Goal: Complete application form

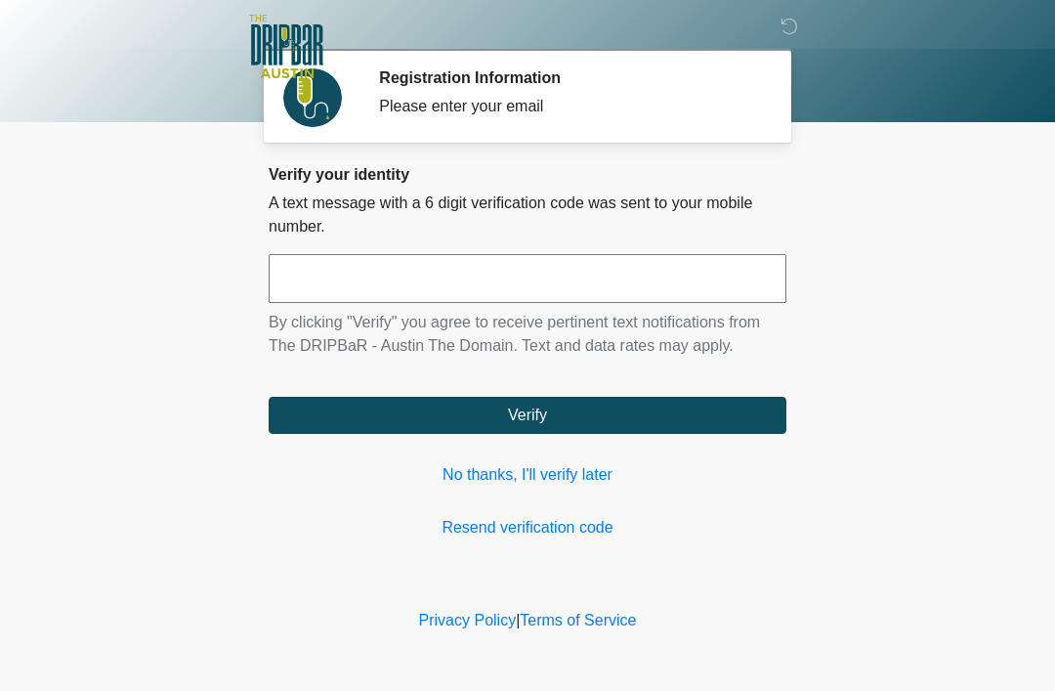
click at [562, 478] on link "No thanks, I'll verify later" at bounding box center [528, 474] width 518 height 23
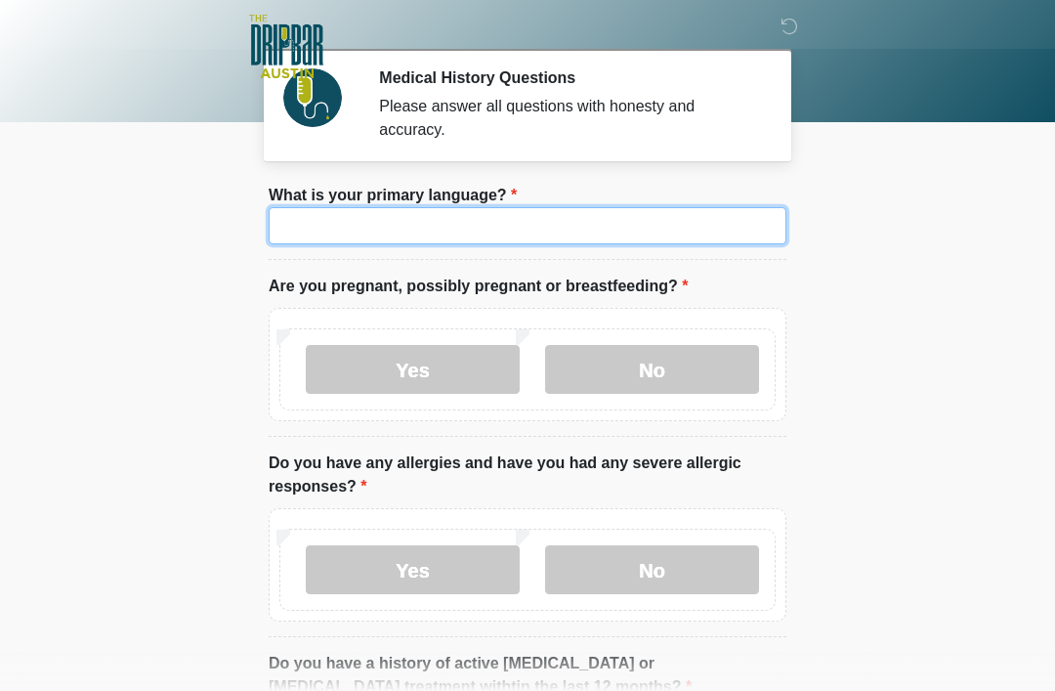
click at [685, 226] on input "What is your primary language?" at bounding box center [528, 225] width 518 height 37
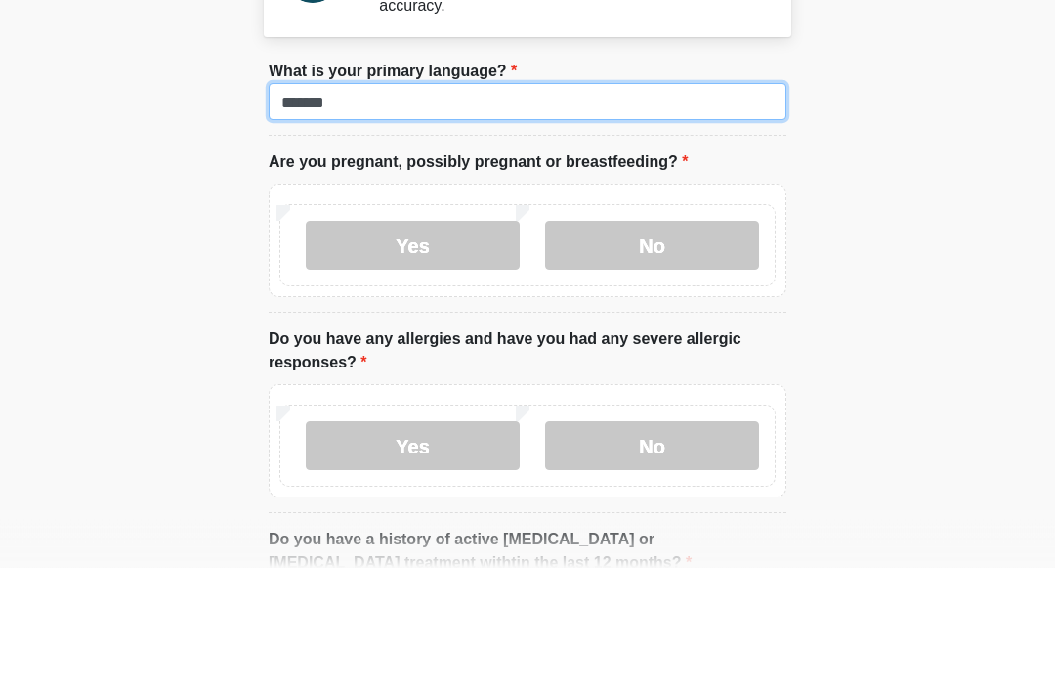
type input "*******"
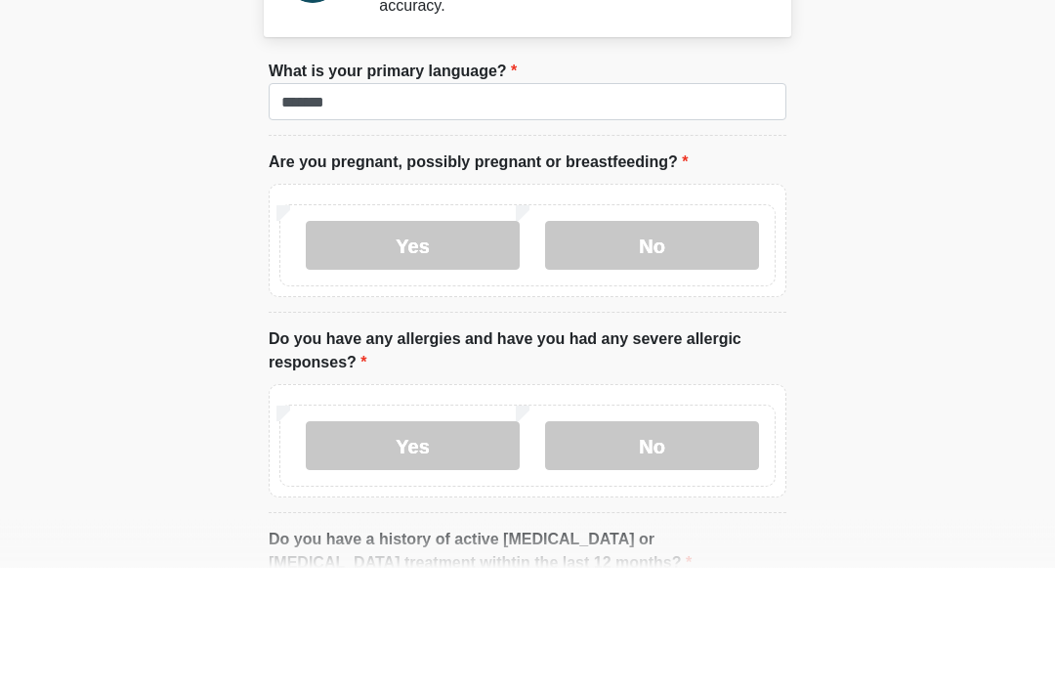
click at [683, 345] on label "No" at bounding box center [652, 369] width 214 height 49
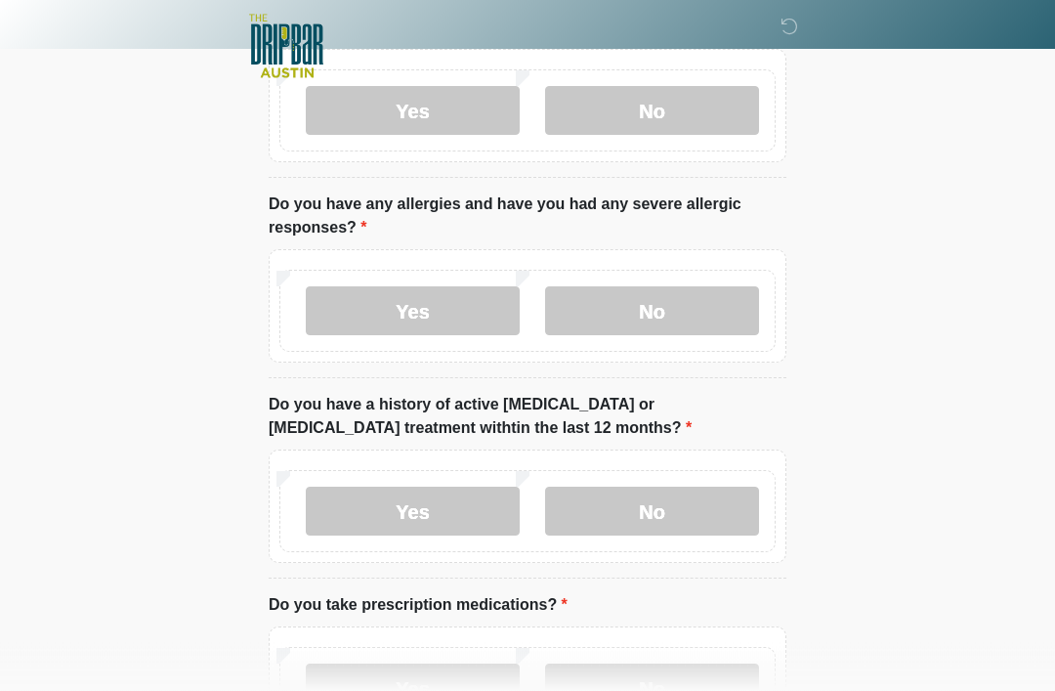
scroll to position [259, 0]
click at [465, 312] on label "Yes" at bounding box center [413, 310] width 214 height 49
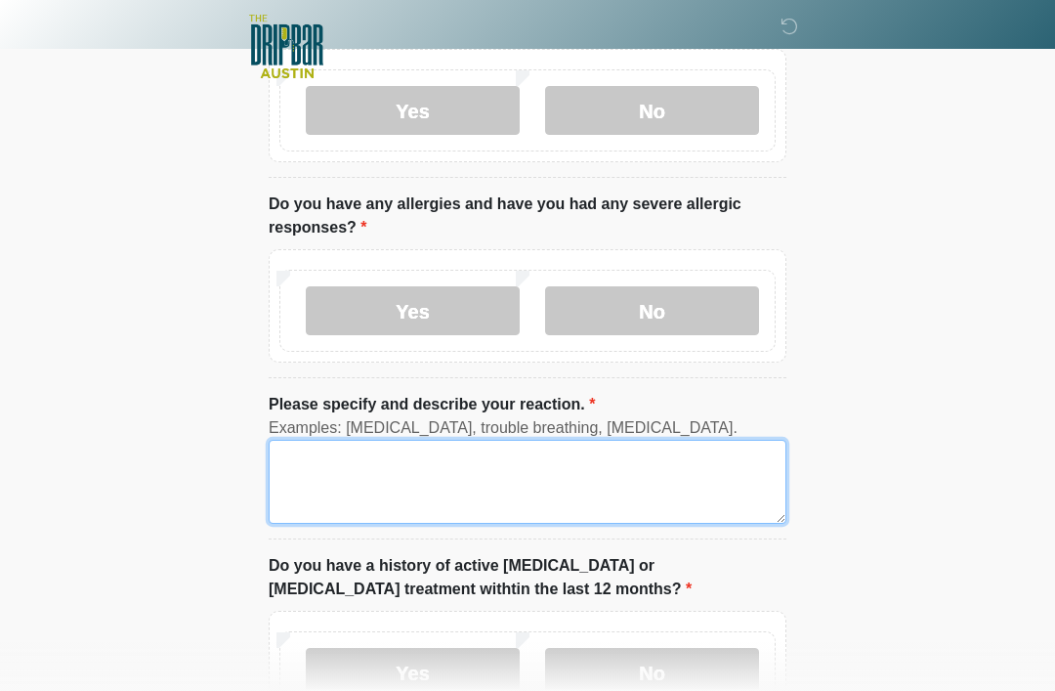
click at [609, 479] on textarea "Please specify and describe your reaction." at bounding box center [528, 482] width 518 height 84
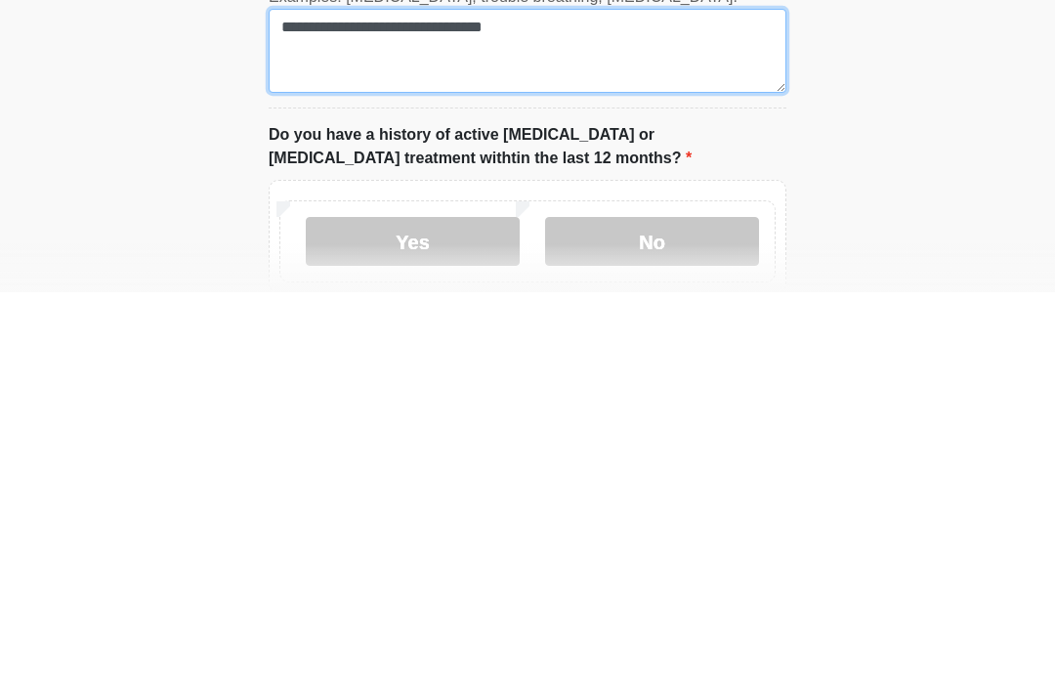
scroll to position [291, 0]
type textarea "**********"
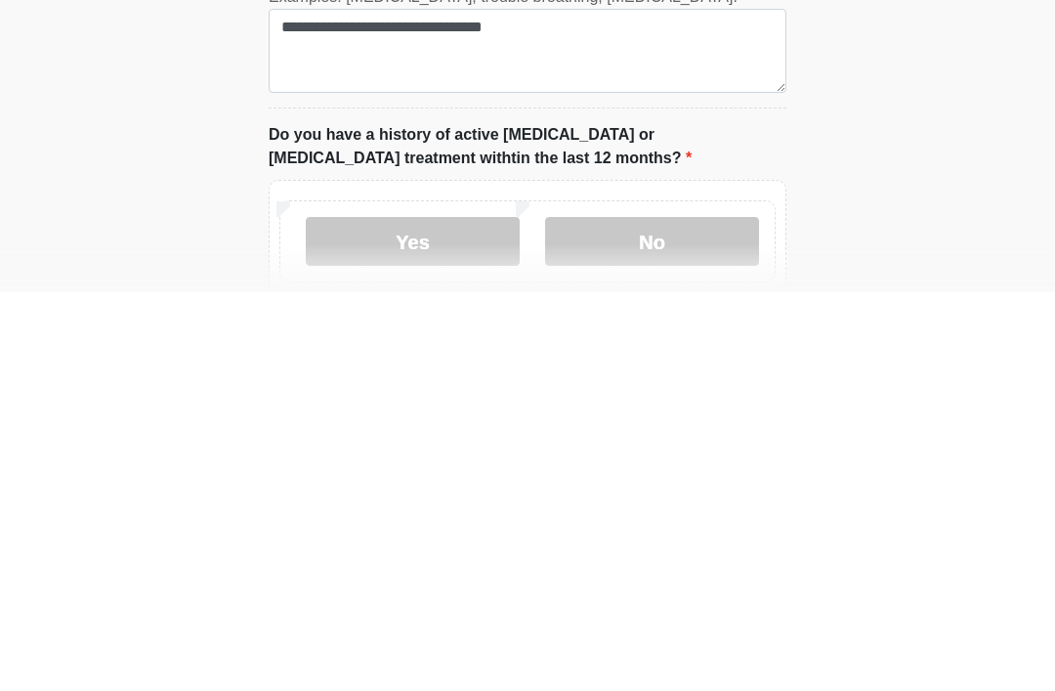
click at [688, 615] on label "No" at bounding box center [652, 639] width 214 height 49
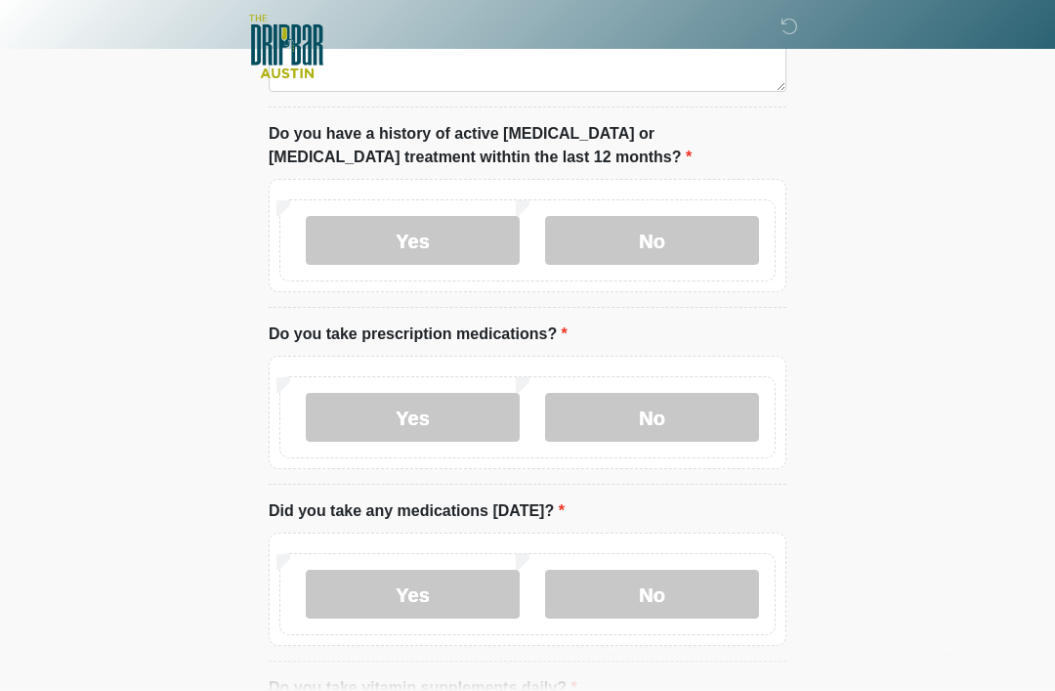
click at [474, 420] on label "Yes" at bounding box center [413, 417] width 214 height 49
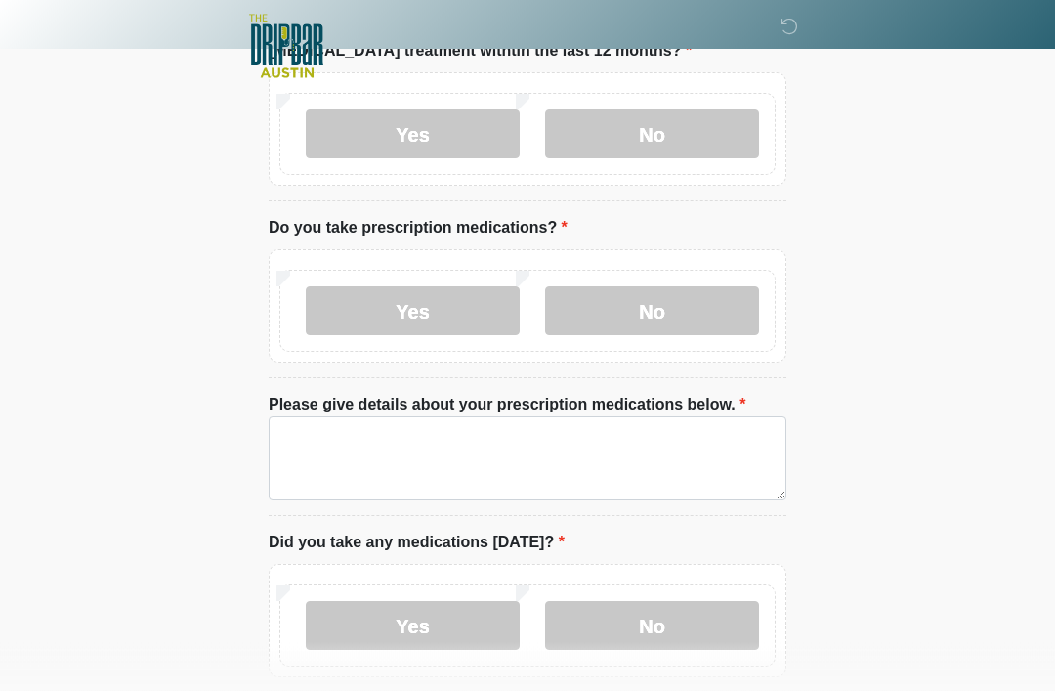
scroll to position [806, 0]
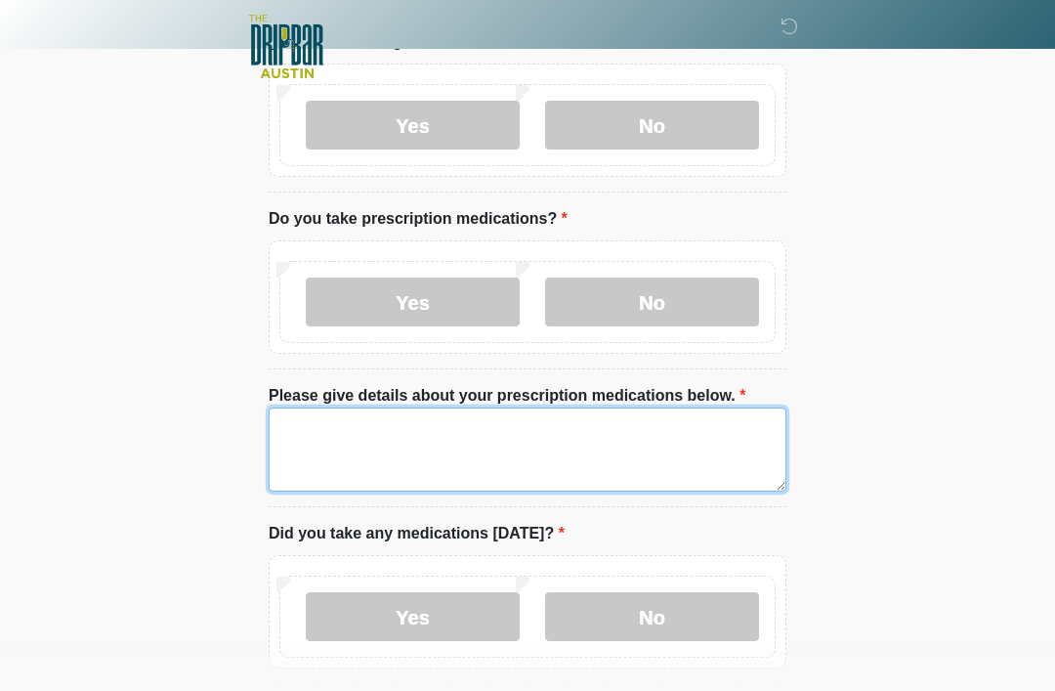
click at [726, 437] on textarea "Please give details about your prescription medications below." at bounding box center [528, 449] width 518 height 84
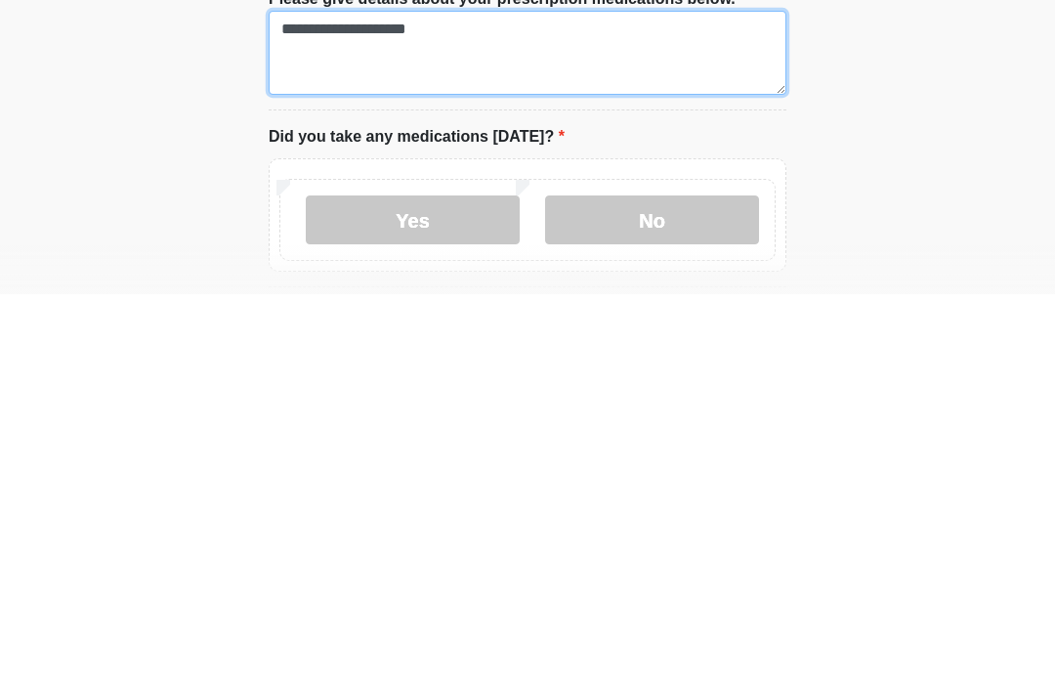
scroll to position [809, 0]
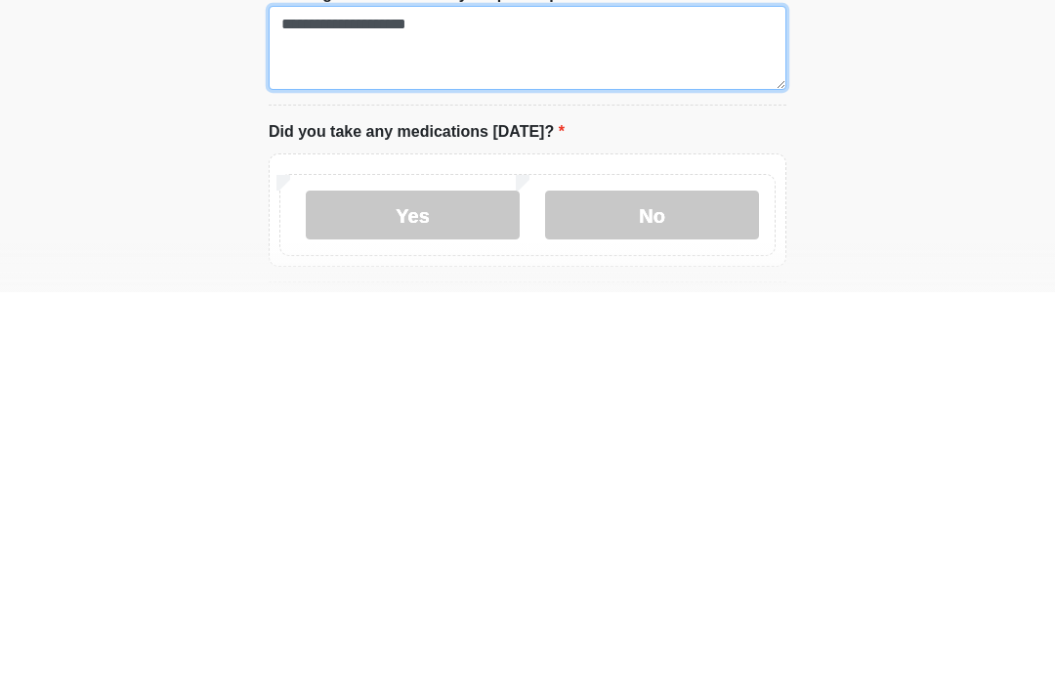
type textarea "**********"
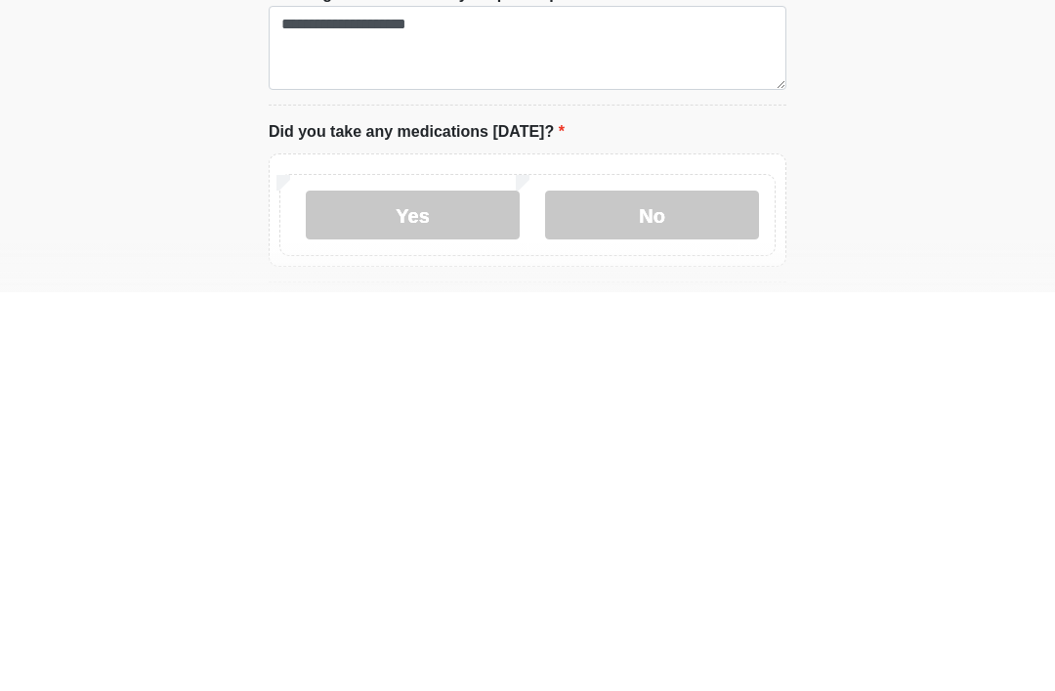
click at [717, 589] on label "No" at bounding box center [652, 613] width 214 height 49
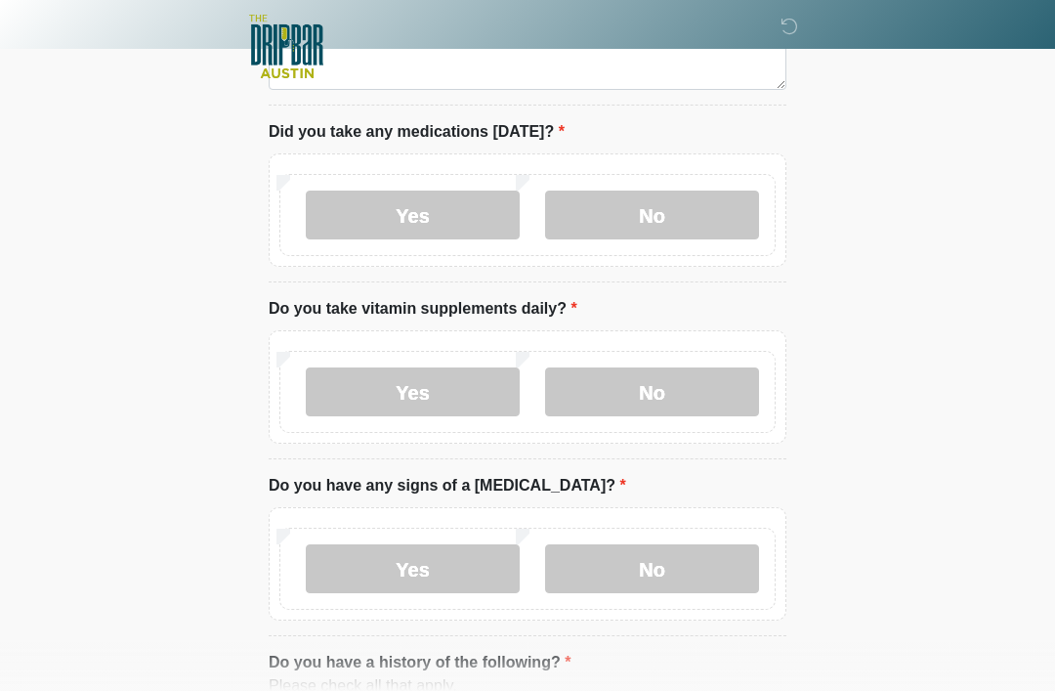
click at [483, 388] on label "Yes" at bounding box center [413, 391] width 214 height 49
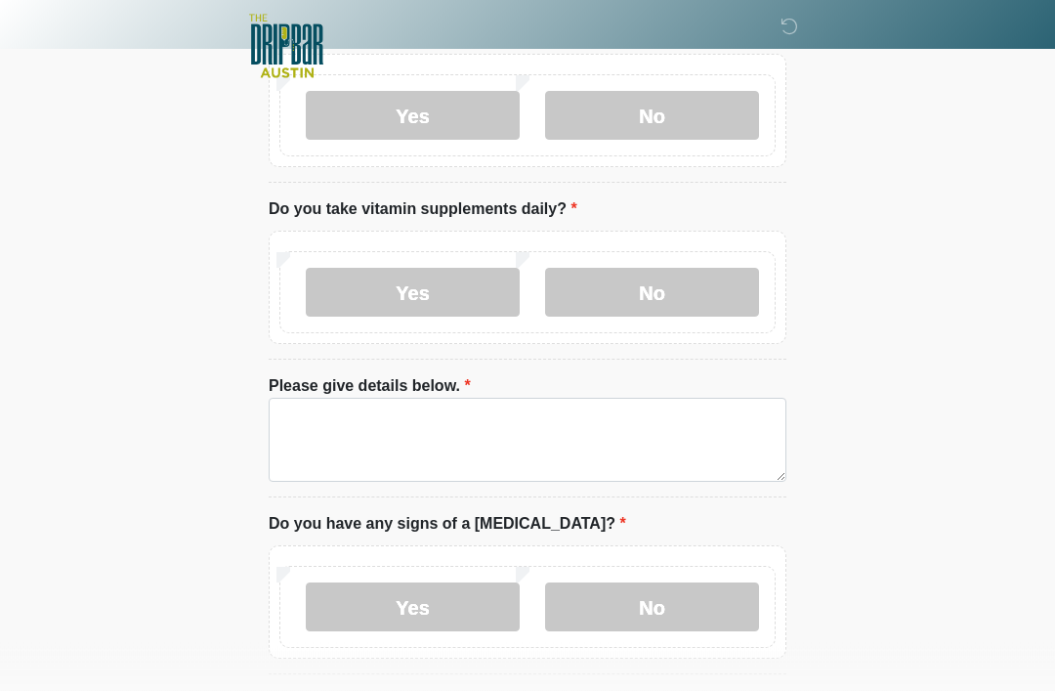
scroll to position [1308, 0]
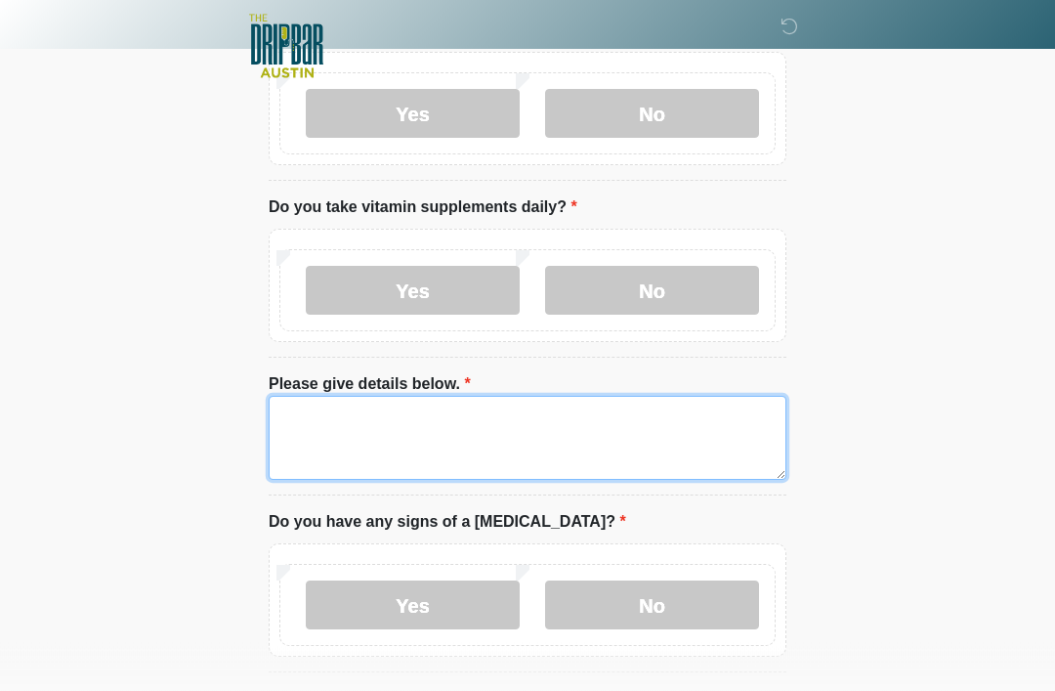
click at [673, 431] on textarea "Please give details below." at bounding box center [528, 439] width 518 height 84
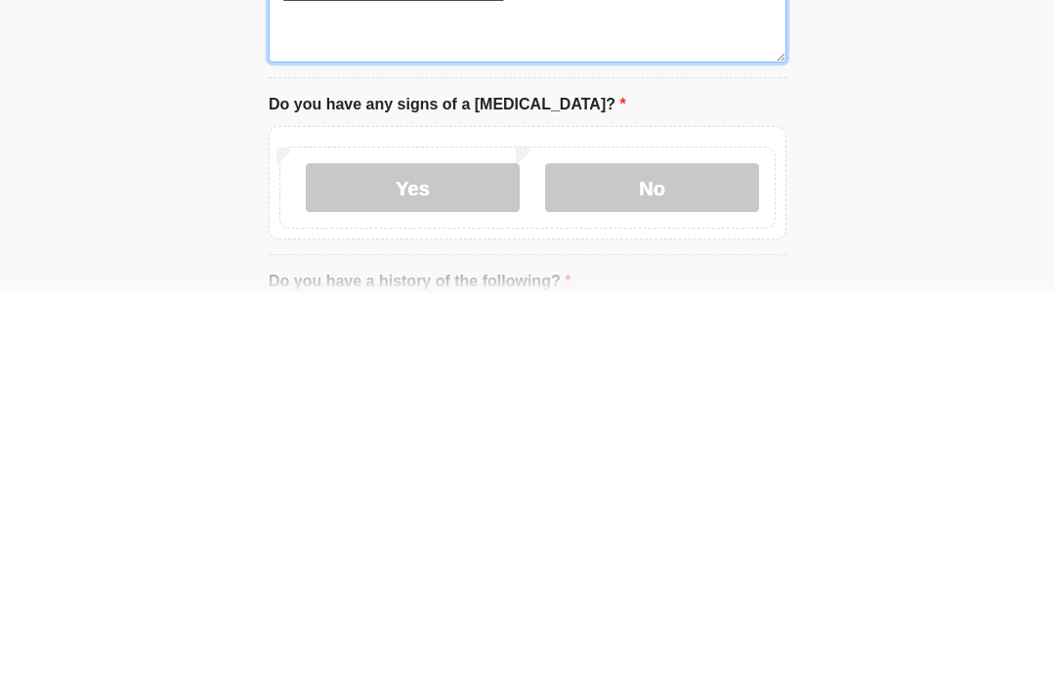
type textarea "**********"
click at [712, 562] on label "No" at bounding box center [652, 586] width 214 height 49
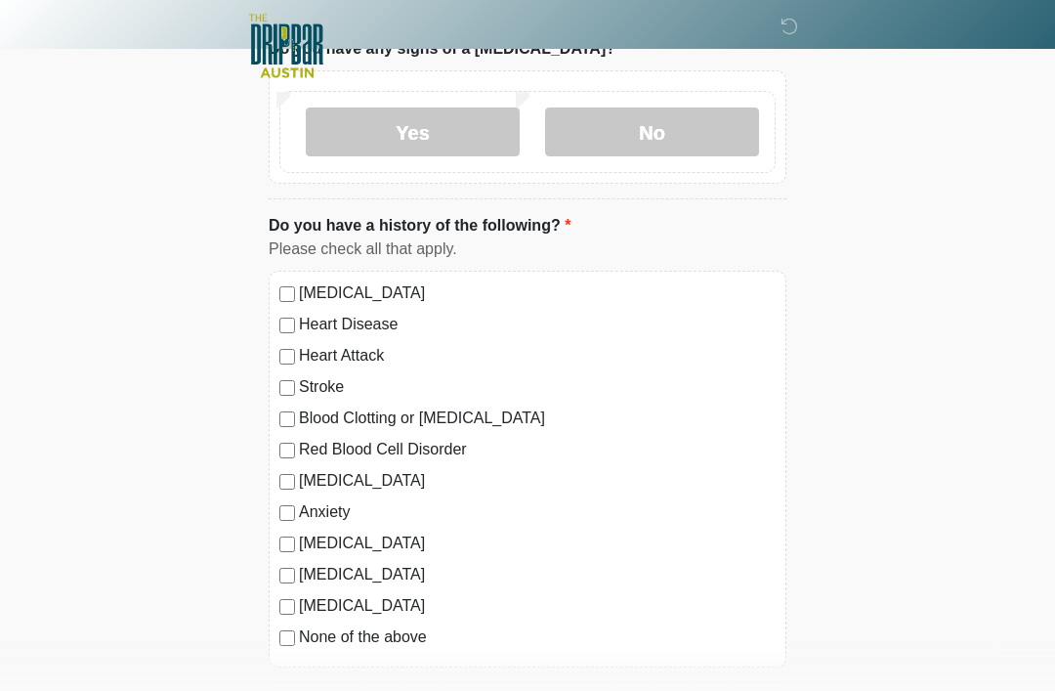
scroll to position [1792, 0]
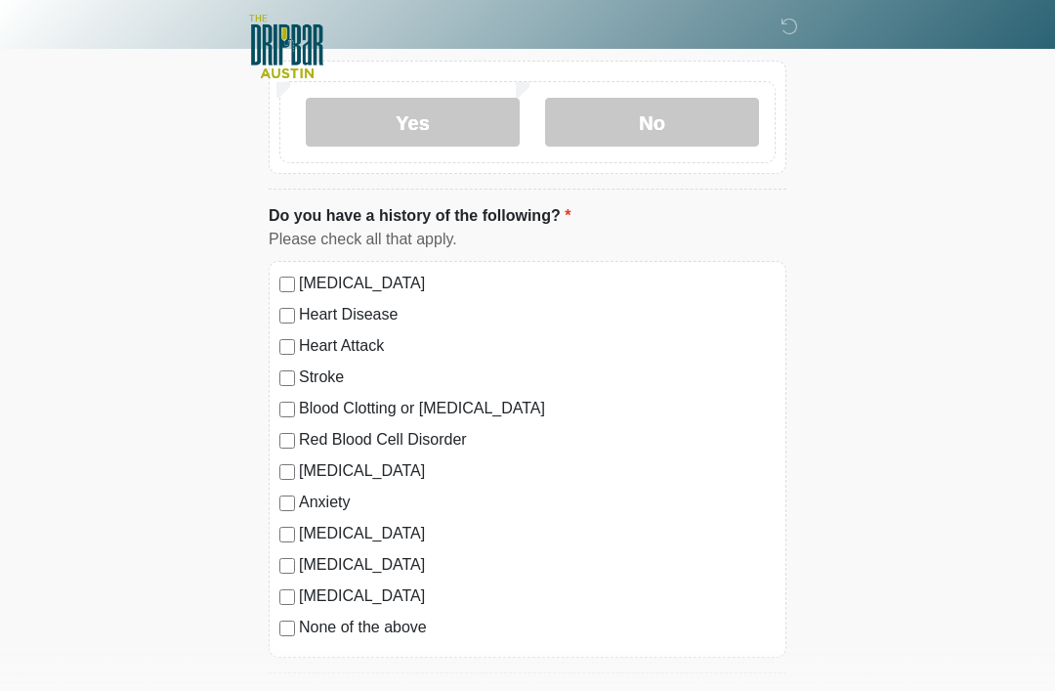
click at [328, 496] on label "Anxiety" at bounding box center [537, 501] width 477 height 23
click at [366, 490] on label "Anxiety" at bounding box center [537, 501] width 477 height 23
click at [357, 466] on label "[MEDICAL_DATA]" at bounding box center [537, 470] width 477 height 23
click at [337, 500] on label "Anxiety" at bounding box center [537, 501] width 477 height 23
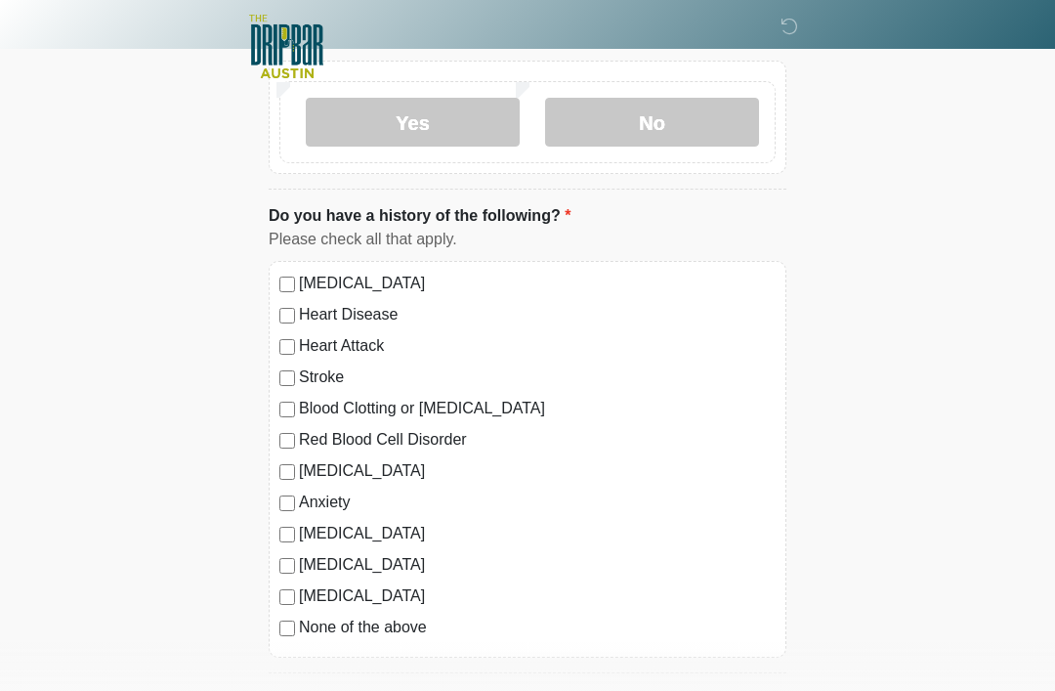
click at [337, 499] on label "Anxiety" at bounding box center [537, 501] width 477 height 23
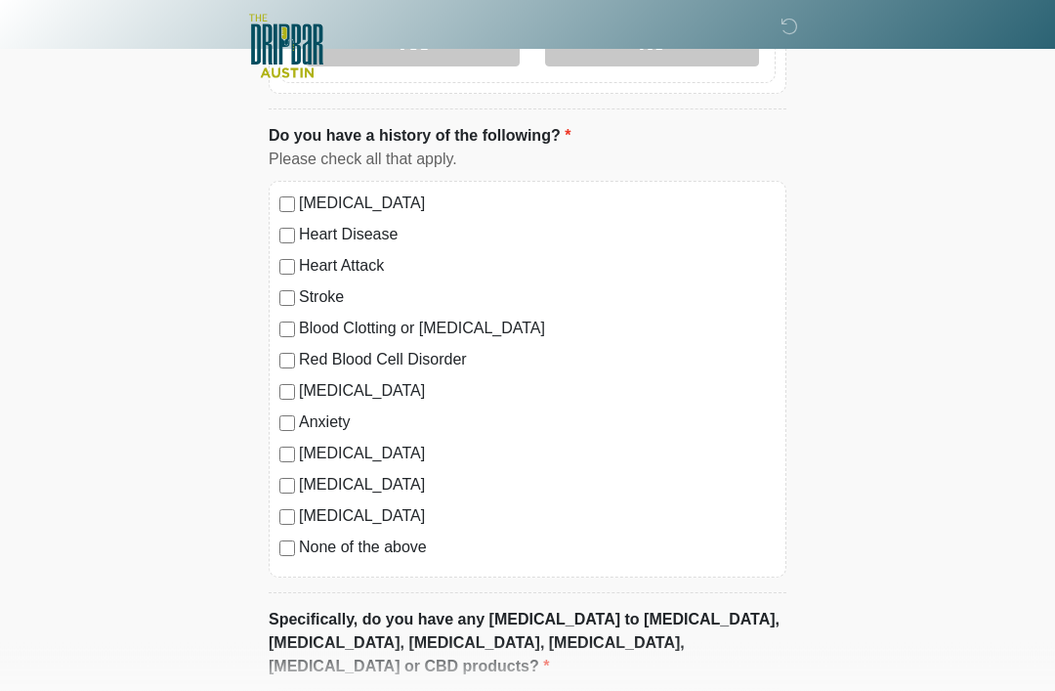
scroll to position [2064, 0]
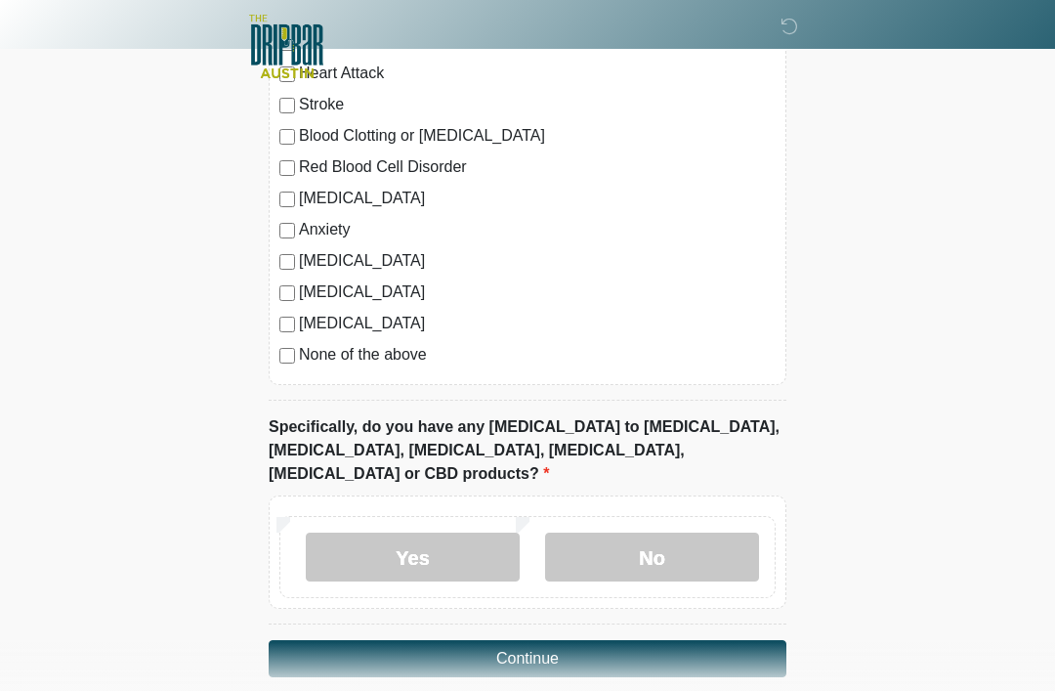
click at [650, 532] on label "No" at bounding box center [652, 556] width 214 height 49
click at [671, 640] on button "Continue" at bounding box center [528, 658] width 518 height 37
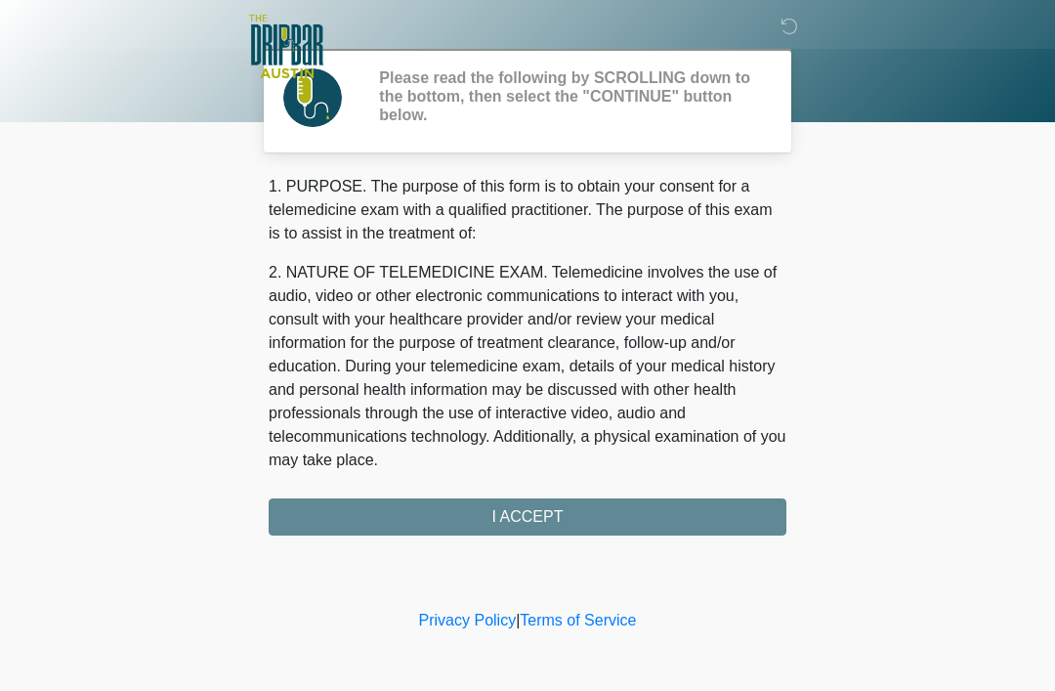
scroll to position [0, 0]
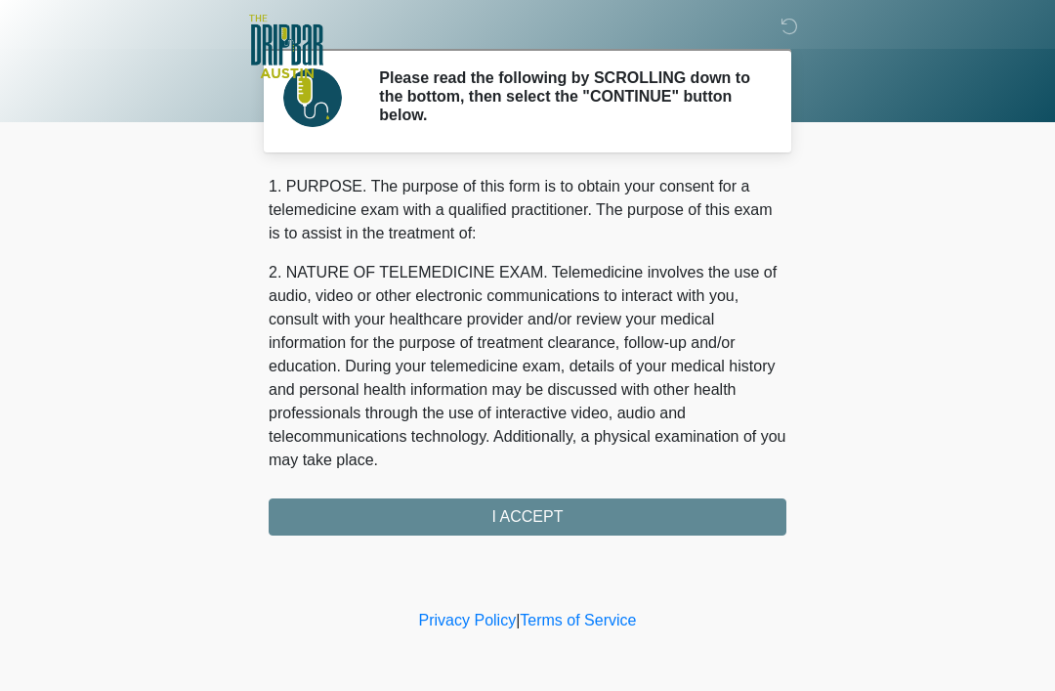
click at [648, 502] on div "1. PURPOSE. The purpose of this form is to obtain your consent for a telemedici…" at bounding box center [528, 355] width 518 height 360
click at [625, 515] on div "1. PURPOSE. The purpose of this form is to obtain your consent for a telemedici…" at bounding box center [528, 355] width 518 height 360
click at [533, 517] on div "1. PURPOSE. The purpose of this form is to obtain your consent for a telemedici…" at bounding box center [528, 355] width 518 height 360
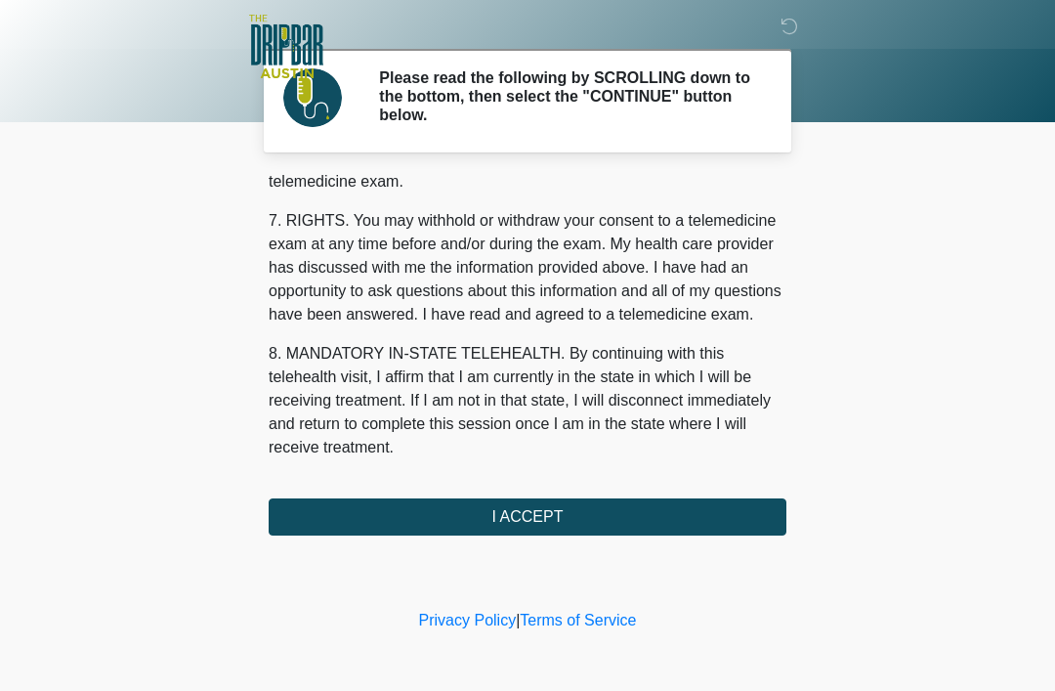
scroll to position [857, 0]
click at [619, 519] on button "I ACCEPT" at bounding box center [528, 516] width 518 height 37
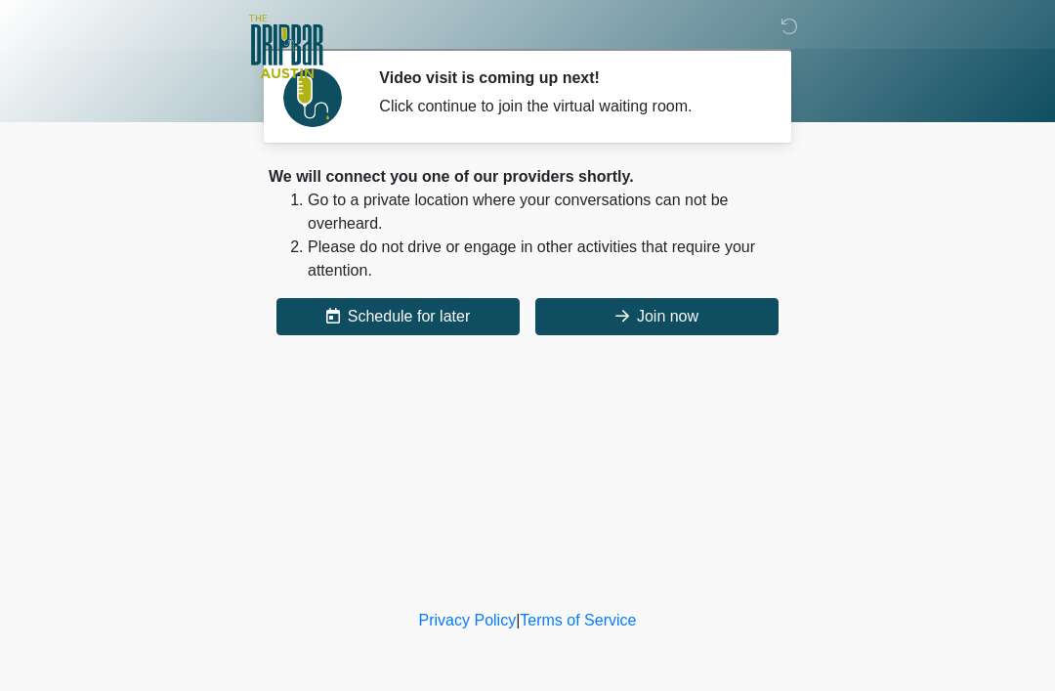
click at [700, 317] on button "Join now" at bounding box center [656, 316] width 243 height 37
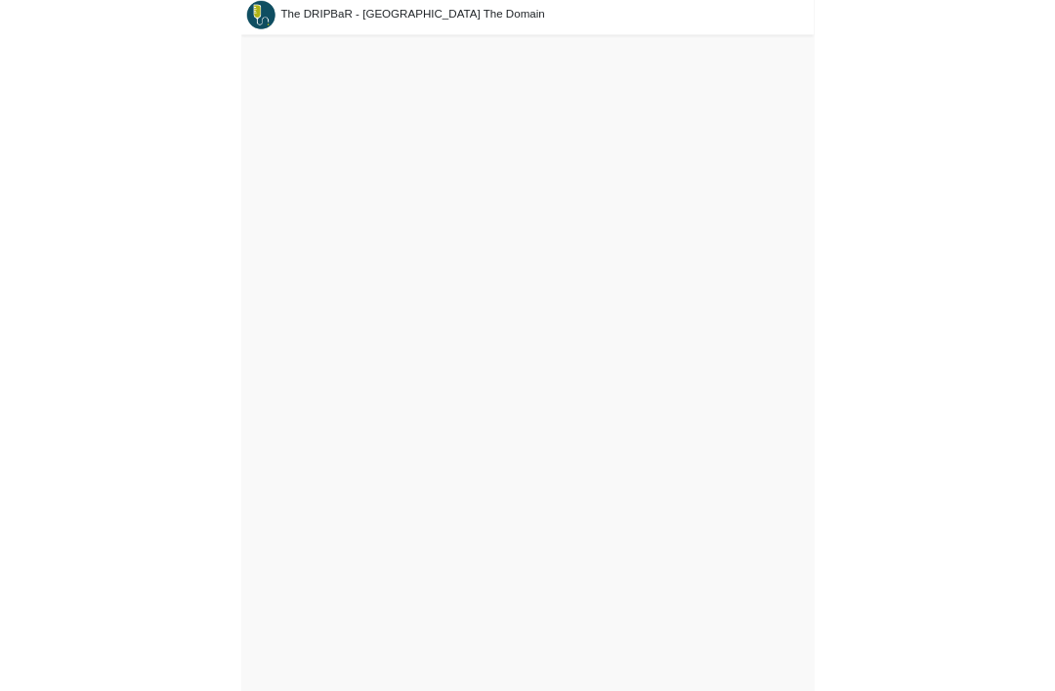
scroll to position [6, 0]
